Goal: Transaction & Acquisition: Purchase product/service

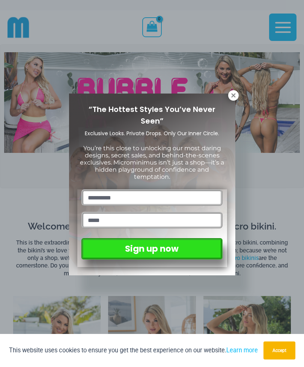
click at [231, 97] on icon at bounding box center [233, 95] width 4 height 4
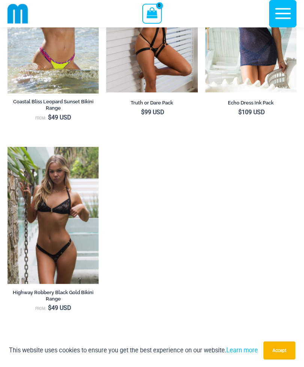
scroll to position [726, 0]
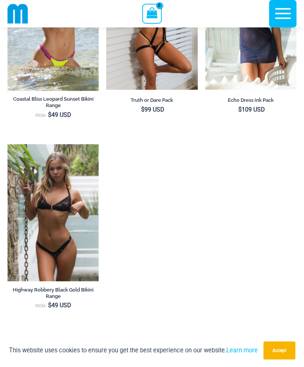
click at [8, 144] on img at bounding box center [8, 144] width 0 height 0
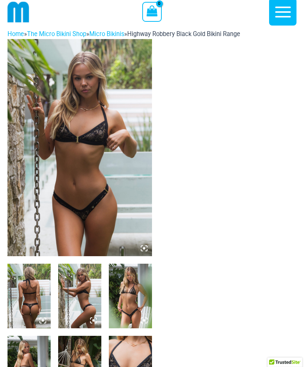
scroll to position [17, 0]
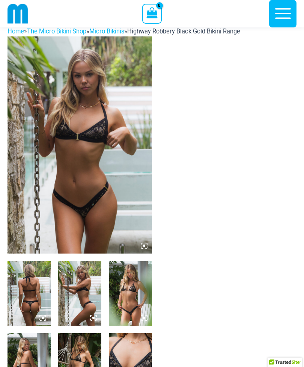
click at [39, 206] on img at bounding box center [80, 144] width 145 height 217
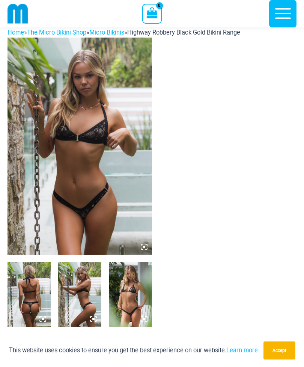
scroll to position [15, 0]
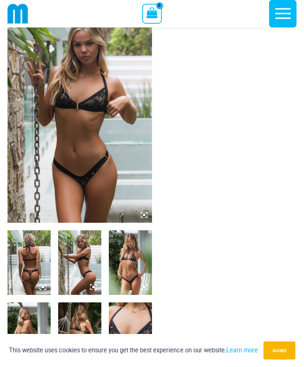
click at [143, 217] on icon at bounding box center [144, 214] width 7 height 7
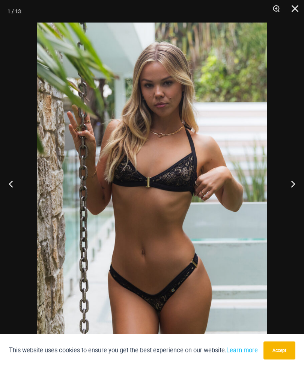
click at [290, 193] on button "Next" at bounding box center [290, 184] width 28 height 38
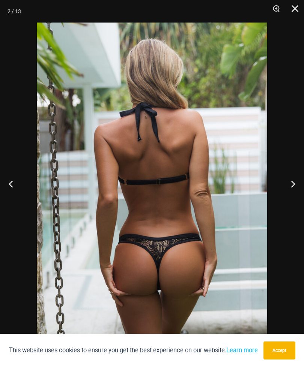
click at [291, 195] on button "Next" at bounding box center [290, 184] width 28 height 38
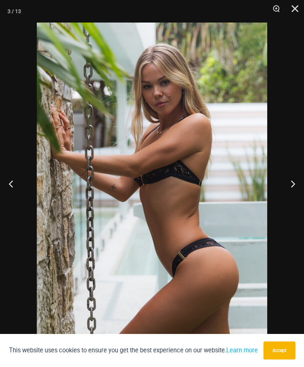
click at [290, 195] on button "Next" at bounding box center [290, 184] width 28 height 38
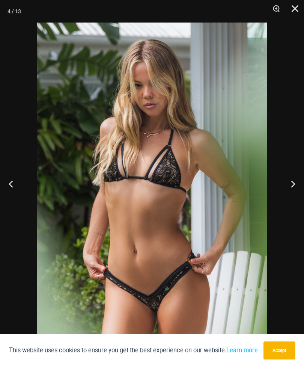
click at [290, 197] on button "Next" at bounding box center [290, 184] width 28 height 38
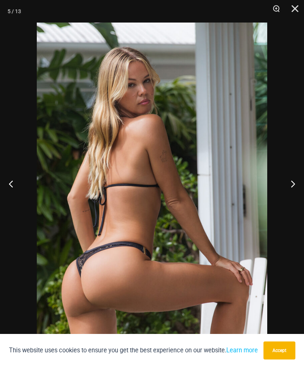
click at [289, 197] on button "Next" at bounding box center [290, 184] width 28 height 38
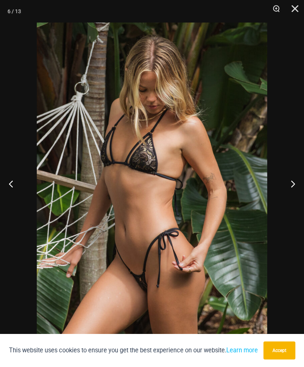
click at [289, 196] on button "Next" at bounding box center [290, 184] width 28 height 38
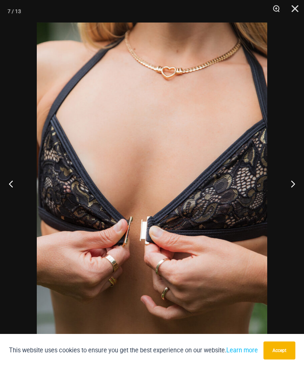
click at [289, 196] on button "Next" at bounding box center [290, 184] width 28 height 38
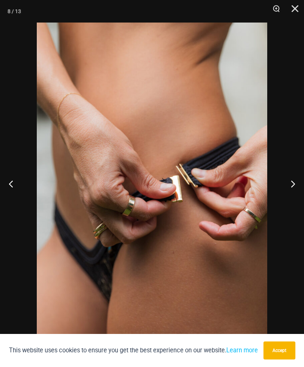
click at [289, 195] on button "Next" at bounding box center [290, 184] width 28 height 38
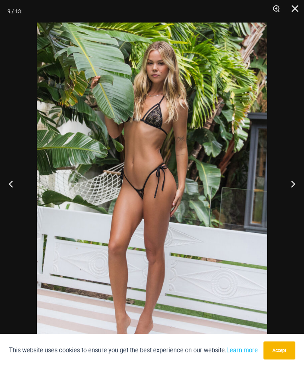
click at [288, 195] on button "Next" at bounding box center [290, 184] width 28 height 38
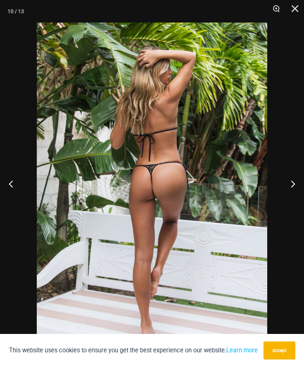
click at [289, 195] on button "Next" at bounding box center [290, 184] width 28 height 38
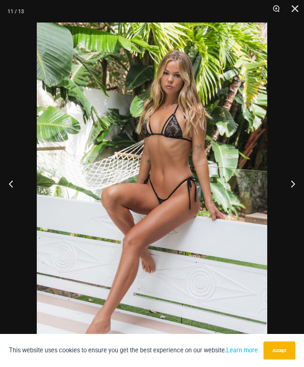
click at [289, 195] on button "Next" at bounding box center [290, 184] width 28 height 38
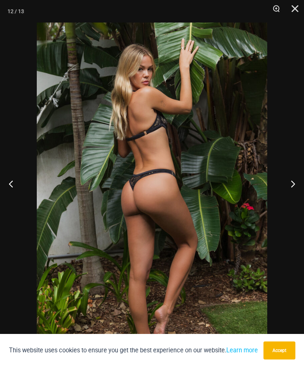
click at [288, 195] on button "Next" at bounding box center [290, 184] width 28 height 38
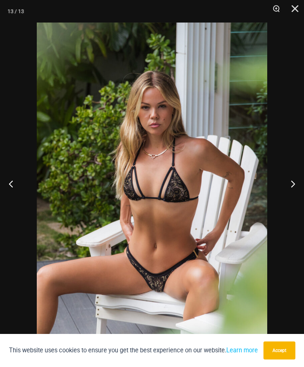
click at [288, 194] on button "Next" at bounding box center [290, 184] width 28 height 38
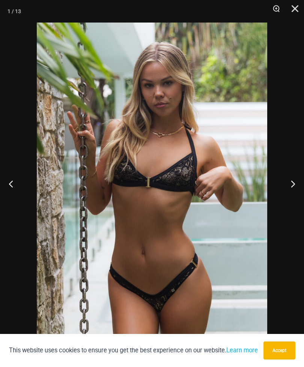
click at [287, 195] on button "Next" at bounding box center [290, 184] width 28 height 38
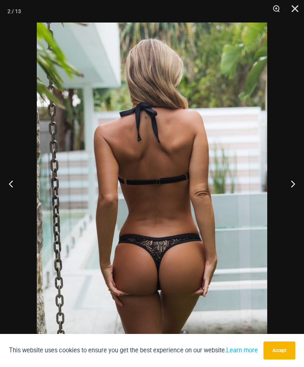
click at [282, 198] on button "Next" at bounding box center [290, 184] width 28 height 38
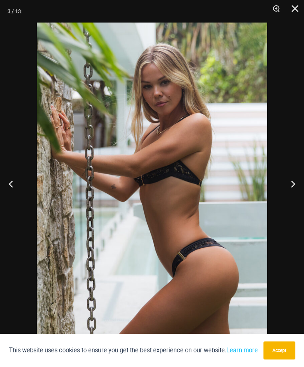
click at [299, 11] on button "Close" at bounding box center [292, 11] width 19 height 23
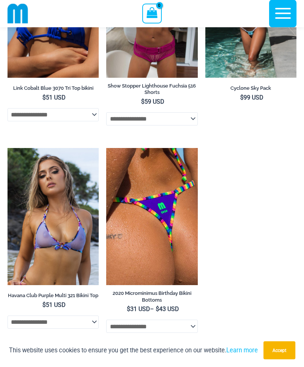
scroll to position [3932, 0]
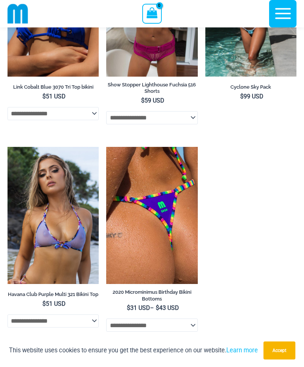
click at [106, 147] on img at bounding box center [106, 147] width 0 height 0
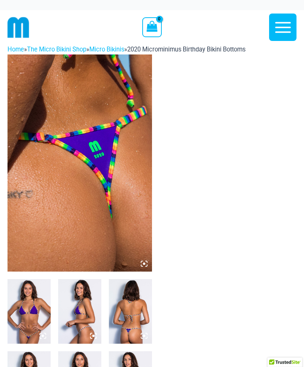
click at [144, 267] on img at bounding box center [80, 162] width 145 height 217
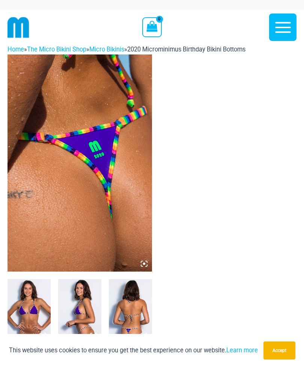
click at [147, 264] on icon at bounding box center [144, 263] width 7 height 7
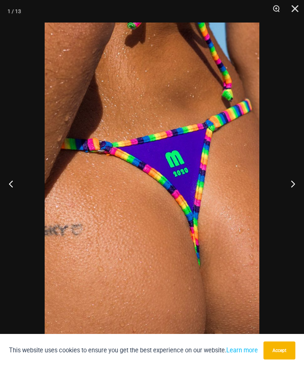
click at [292, 181] on button "Next" at bounding box center [290, 184] width 28 height 38
click at [292, 183] on button "Next" at bounding box center [290, 184] width 28 height 38
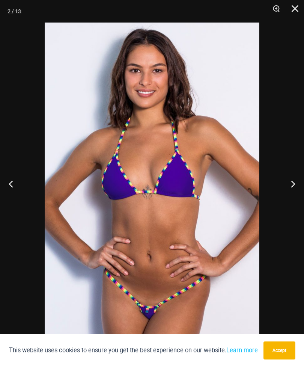
click at [292, 185] on button "Next" at bounding box center [290, 184] width 28 height 38
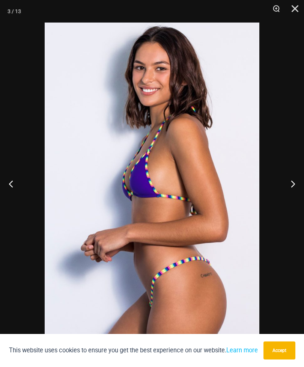
click at [292, 183] on button "Next" at bounding box center [290, 184] width 28 height 38
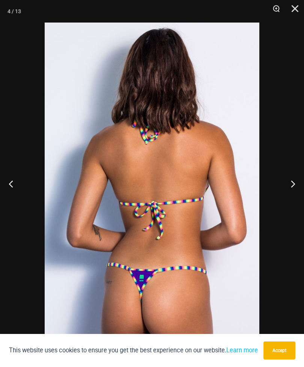
click at [292, 184] on button "Next" at bounding box center [290, 184] width 28 height 38
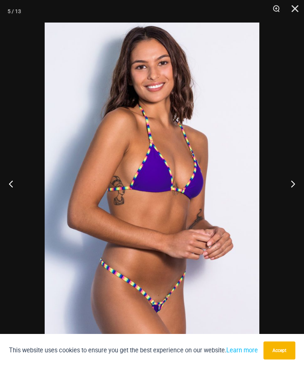
click at [291, 184] on button "Next" at bounding box center [290, 184] width 28 height 38
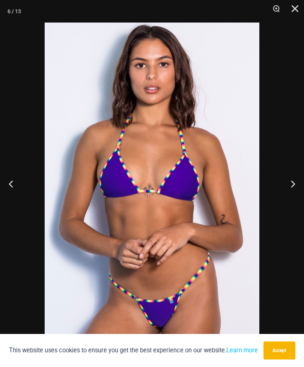
click at [292, 183] on button "Next" at bounding box center [290, 184] width 28 height 38
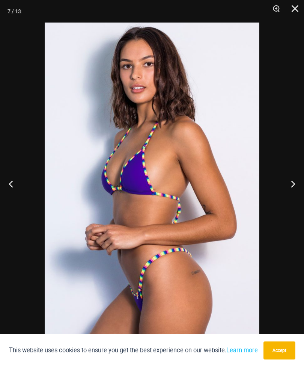
click at [292, 182] on button "Next" at bounding box center [290, 184] width 28 height 38
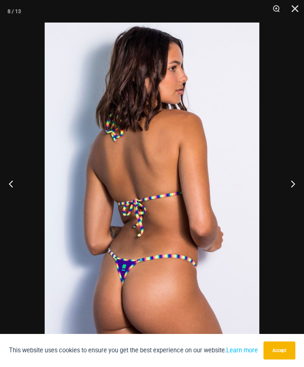
click at [292, 182] on button "Next" at bounding box center [290, 184] width 28 height 38
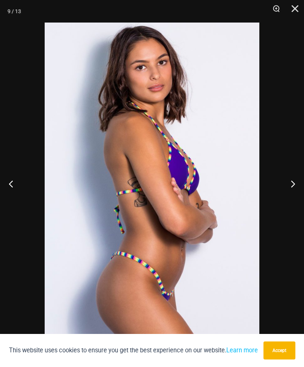
click at [291, 183] on button "Next" at bounding box center [290, 184] width 28 height 38
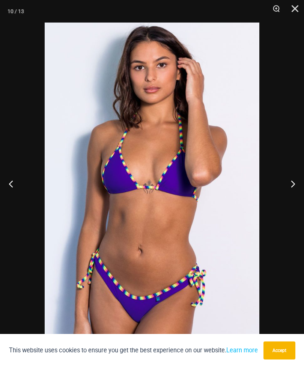
click at [292, 182] on button "Next" at bounding box center [290, 184] width 28 height 38
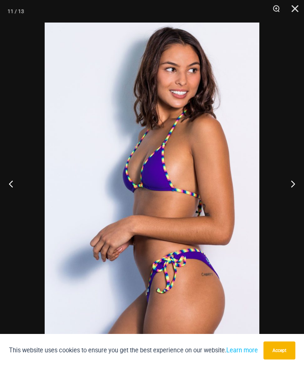
click at [292, 182] on button "Next" at bounding box center [290, 184] width 28 height 38
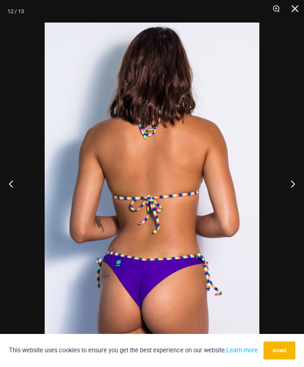
click at [291, 182] on button "Next" at bounding box center [290, 184] width 28 height 38
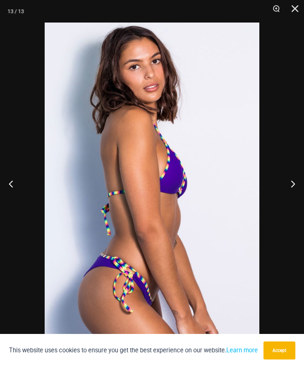
click at [291, 182] on button "Next" at bounding box center [290, 184] width 28 height 38
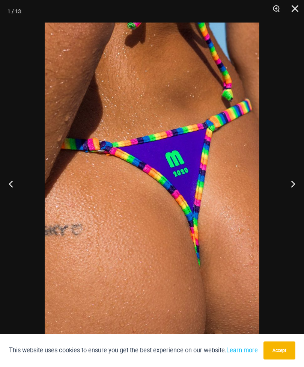
click at [292, 181] on button "Next" at bounding box center [290, 184] width 28 height 38
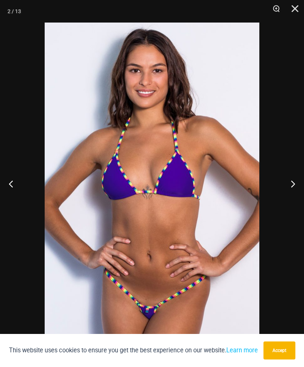
click at [291, 179] on button "Next" at bounding box center [290, 184] width 28 height 38
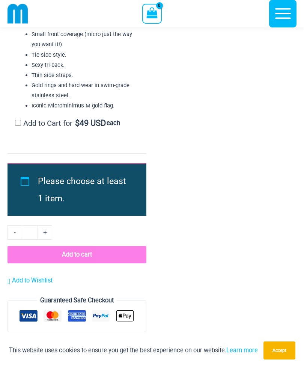
scroll to position [2082, 0]
